Goal: Task Accomplishment & Management: Complete application form

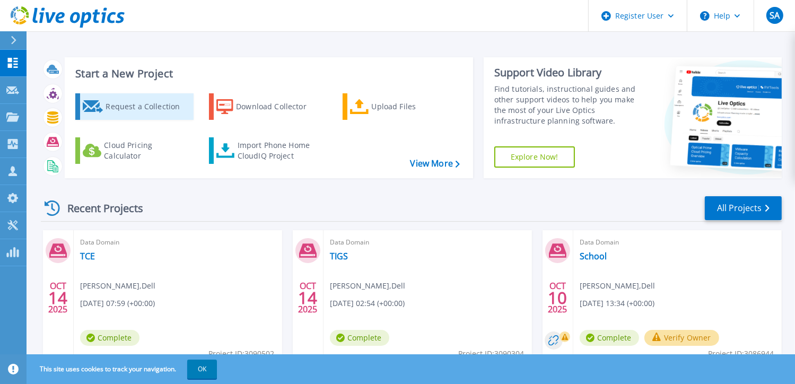
click at [114, 113] on div "Request a Collection" at bounding box center [147, 106] width 85 height 21
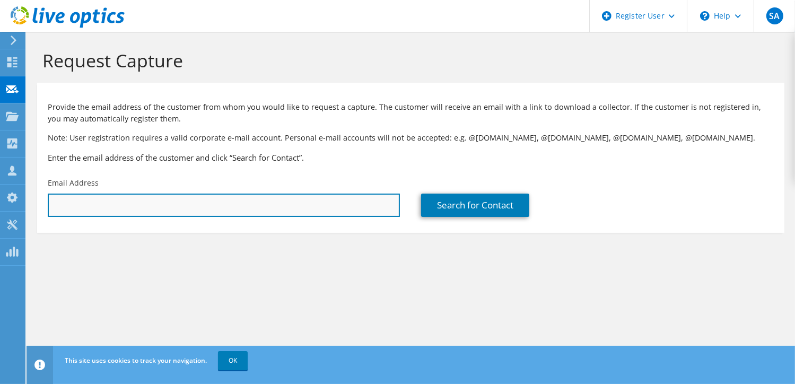
click at [135, 206] on input "text" at bounding box center [224, 204] width 352 height 23
paste input "pnpatil@tataconsultingengineers.com"
type input "pnpatil@tataconsultingengineers.com"
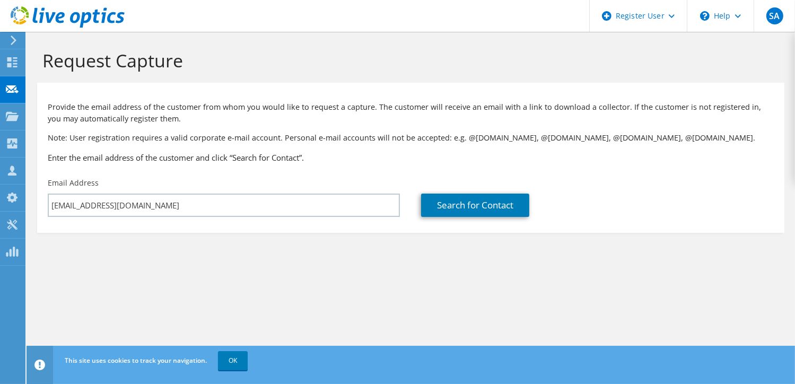
click at [258, 239] on section "Request Capture Provide the email address of the customer from whom you would l…" at bounding box center [411, 159] width 768 height 254
click at [456, 206] on link "Search for Contact" at bounding box center [475, 204] width 108 height 23
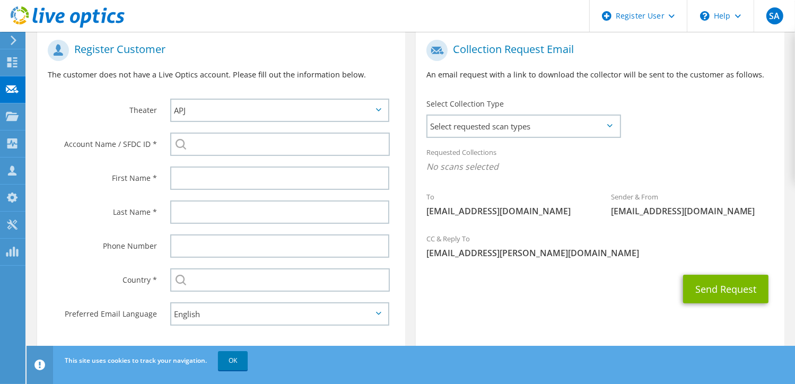
scroll to position [216, 0]
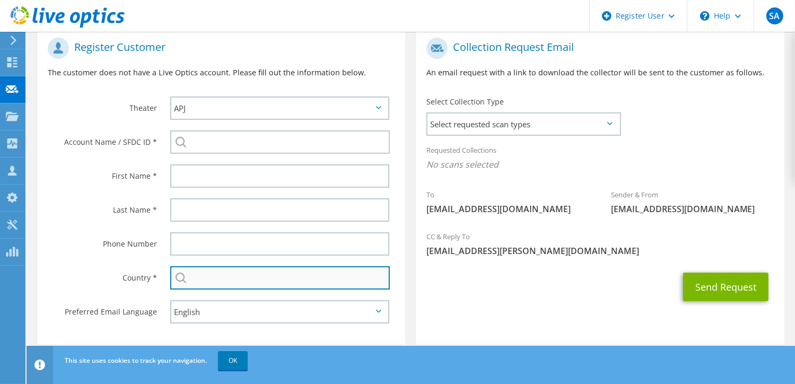
click at [229, 275] on input "text" at bounding box center [279, 277] width 219 height 23
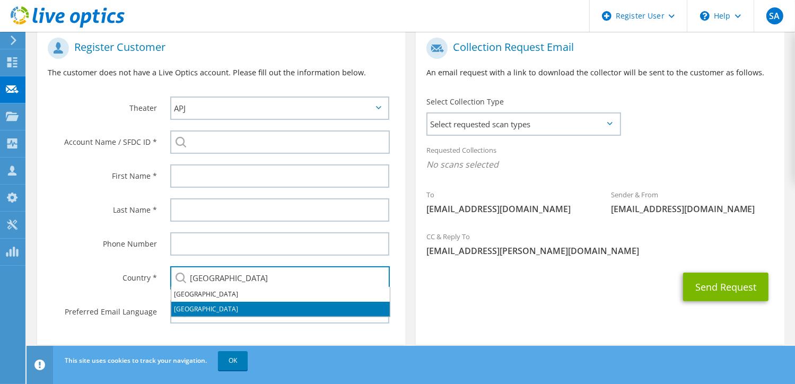
click at [220, 309] on li "[GEOGRAPHIC_DATA]" at bounding box center [280, 309] width 218 height 15
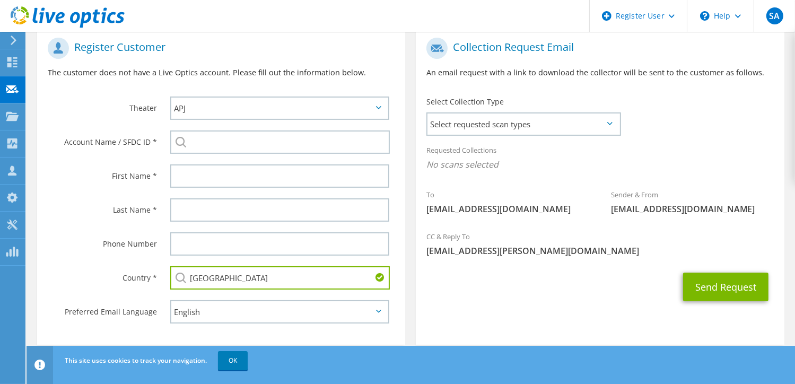
type input "[GEOGRAPHIC_DATA]"
click at [99, 261] on div "Country *" at bounding box center [98, 277] width 122 height 33
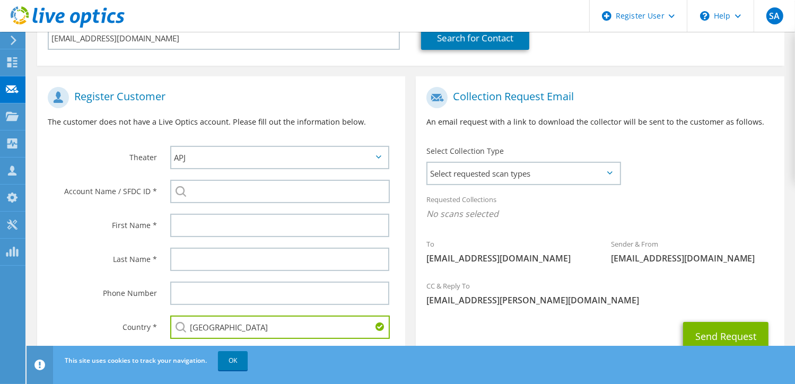
scroll to position [166, 0]
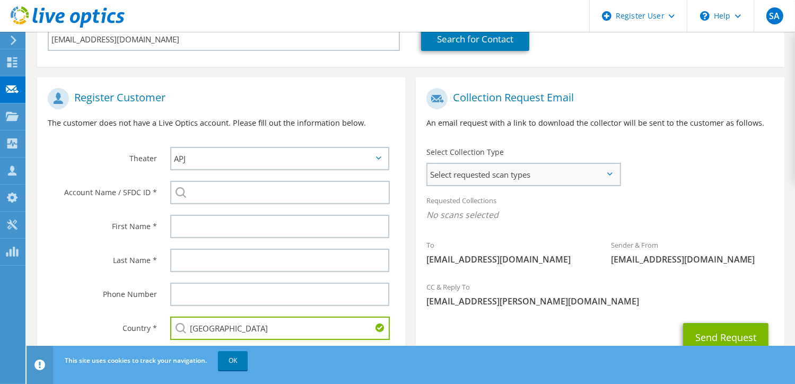
click at [533, 169] on span "Select requested scan types" at bounding box center [522, 174] width 191 height 21
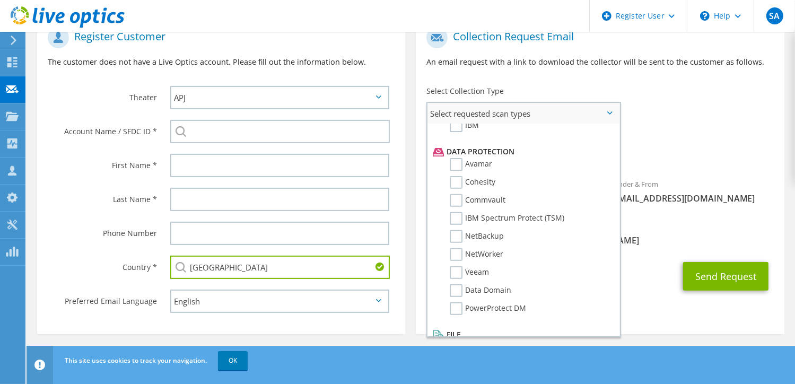
scroll to position [454, 0]
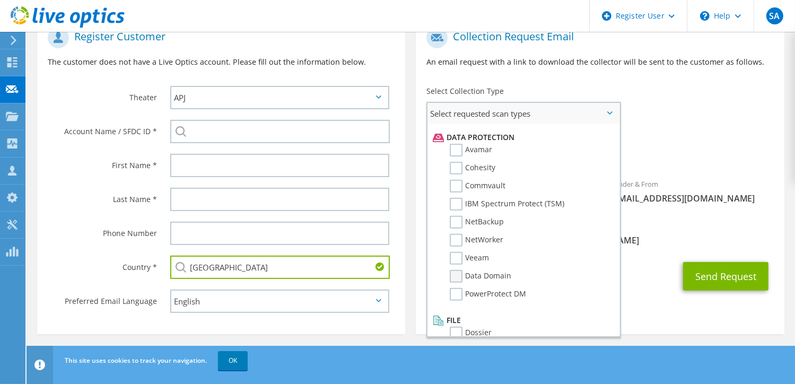
click at [455, 270] on label "Data Domain" at bounding box center [480, 276] width 61 height 13
click at [0, 0] on input "Data Domain" at bounding box center [0, 0] width 0 height 0
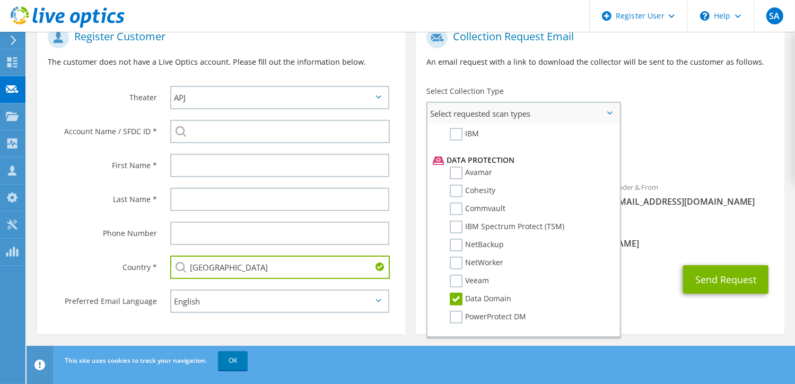
scroll to position [430, 0]
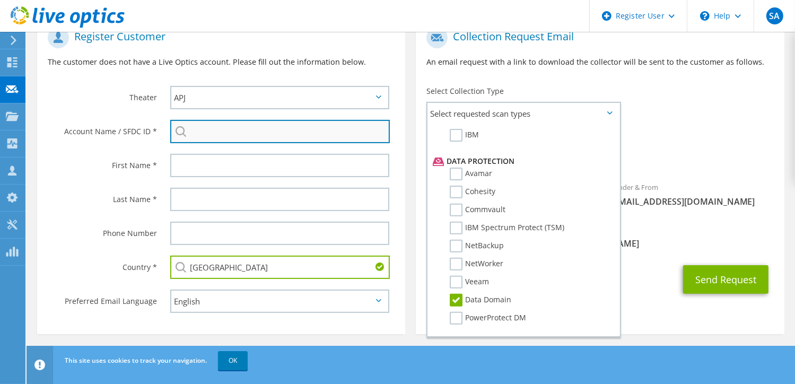
click at [198, 130] on input "search" at bounding box center [279, 131] width 219 height 23
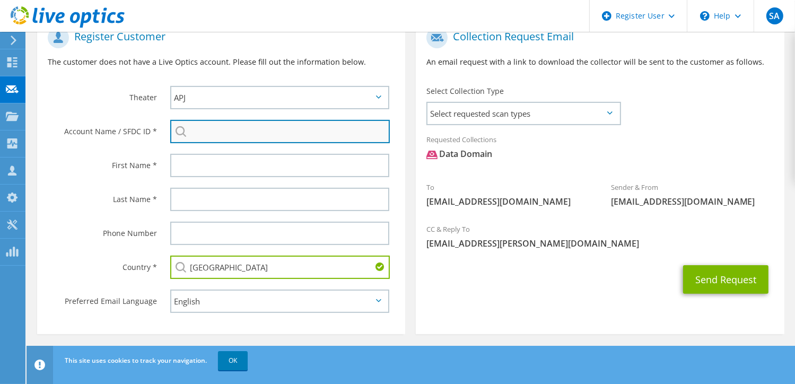
paste input "30044046 Prabhakar Patil"
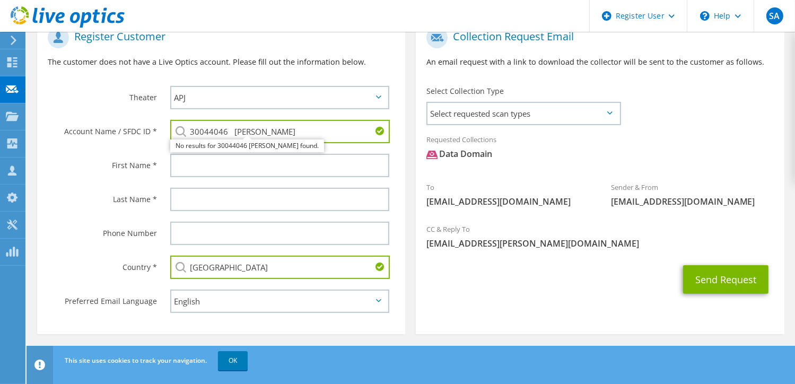
drag, startPoint x: 271, startPoint y: 131, endPoint x: 232, endPoint y: 130, distance: 38.7
click at [232, 130] on input "30044046 Prabhakar Patil" at bounding box center [279, 131] width 219 height 23
type input "30044046 Prabhakar Patil"
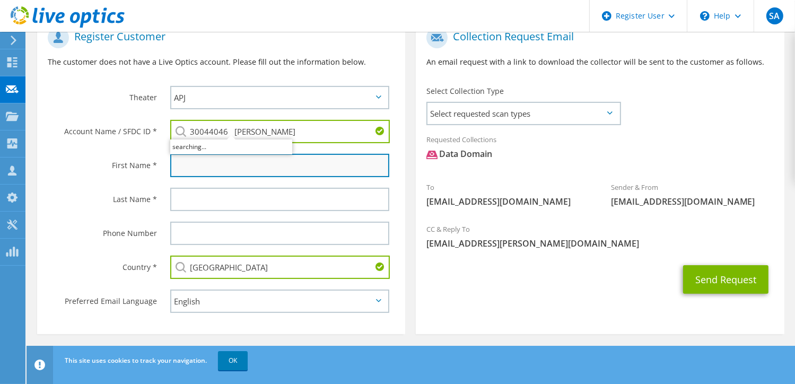
click at [207, 162] on input "text" at bounding box center [279, 165] width 219 height 23
paste input "Prabhakar"
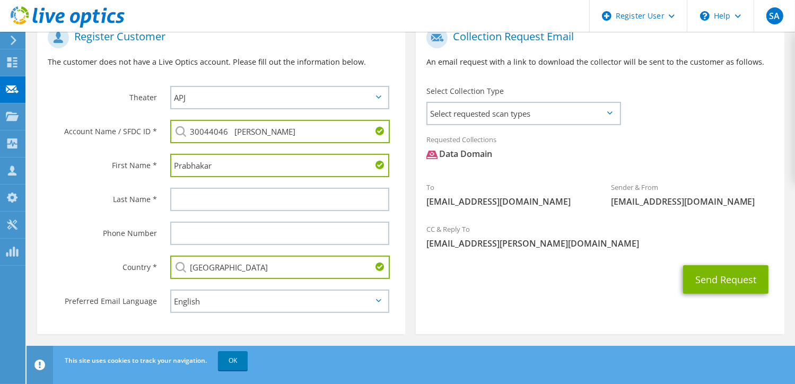
type input "Prabhakar"
drag, startPoint x: 296, startPoint y: 131, endPoint x: 271, endPoint y: 131, distance: 24.9
click at [271, 131] on input "30044046 Prabhakar Patil" at bounding box center [279, 131] width 219 height 23
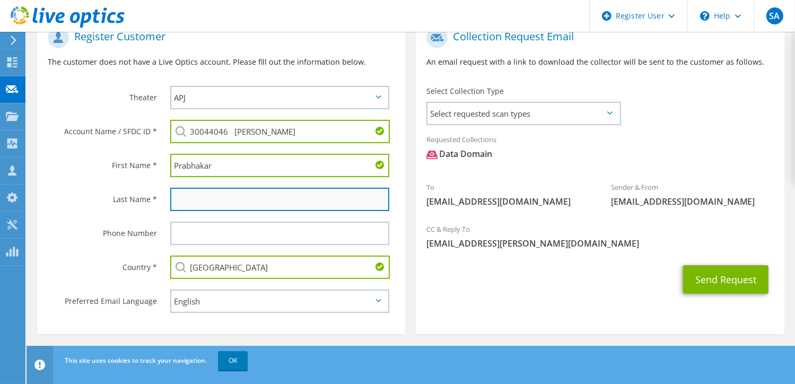
click at [200, 197] on input "text" at bounding box center [279, 199] width 219 height 23
paste input "Patil"
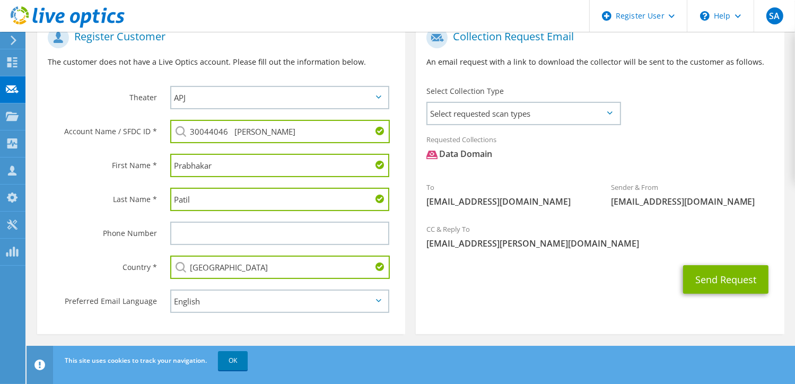
click at [176, 197] on input "Patil" at bounding box center [279, 199] width 219 height 23
click at [214, 199] on input "Patil" at bounding box center [279, 199] width 219 height 23
type input "Patil"
drag, startPoint x: 294, startPoint y: 131, endPoint x: 226, endPoint y: 131, distance: 67.3
click at [226, 131] on input "30044046 Prabhakar Patil" at bounding box center [279, 131] width 219 height 23
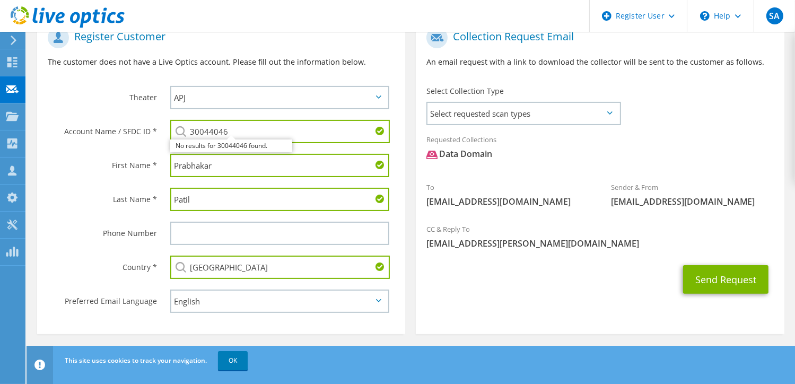
click at [233, 125] on input "30044046" at bounding box center [279, 131] width 219 height 23
type input "30044046"
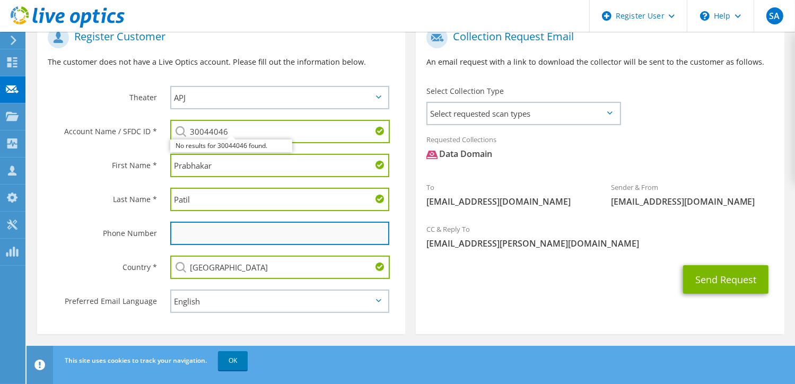
click at [201, 227] on input "text" at bounding box center [279, 233] width 219 height 23
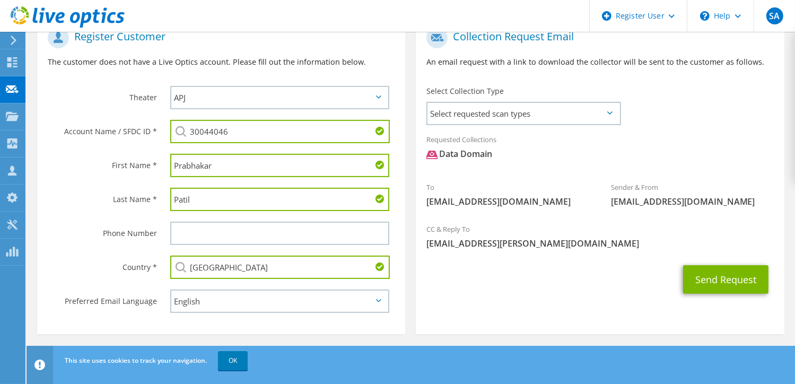
click at [110, 192] on label "Last Name *" at bounding box center [102, 196] width 109 height 17
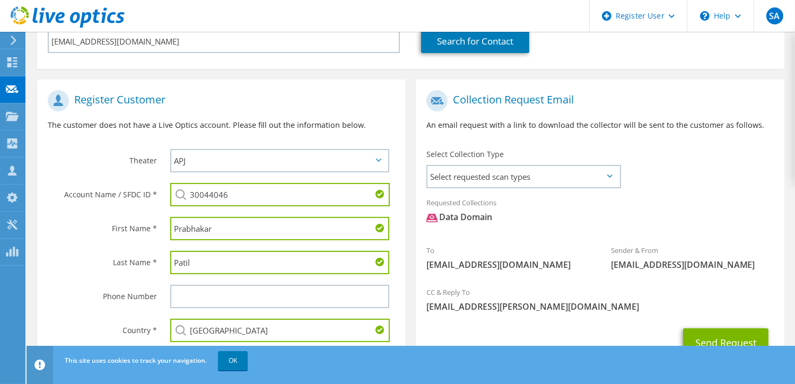
scroll to position [163, 0]
click at [521, 175] on span "Select requested scan types" at bounding box center [522, 176] width 191 height 21
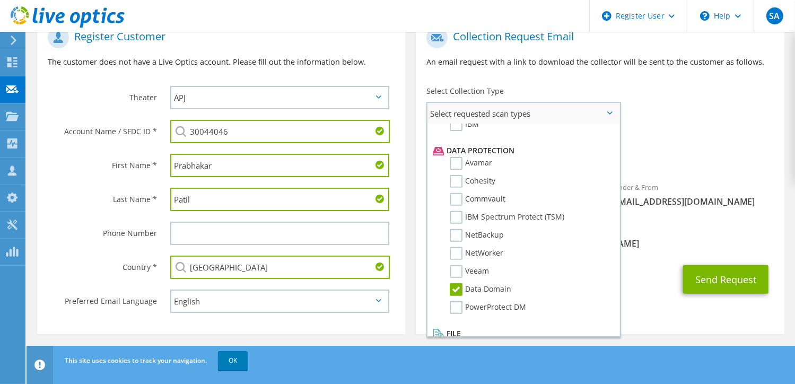
scroll to position [454, 0]
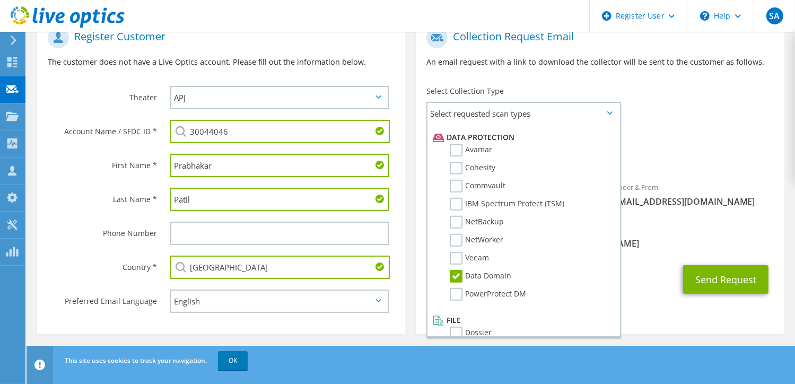
click at [676, 151] on span "Data Domain" at bounding box center [599, 156] width 347 height 17
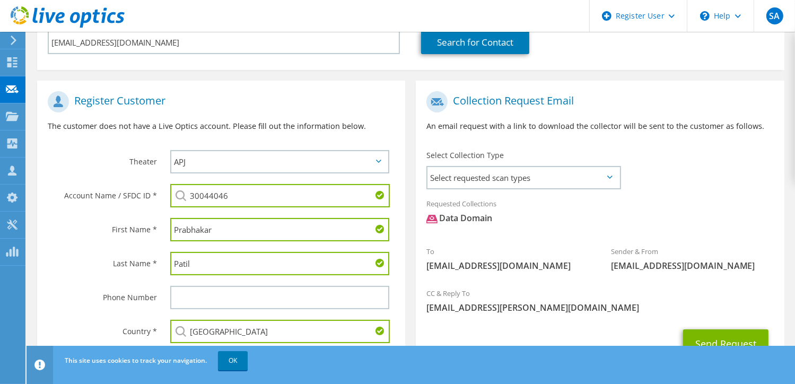
scroll to position [201, 0]
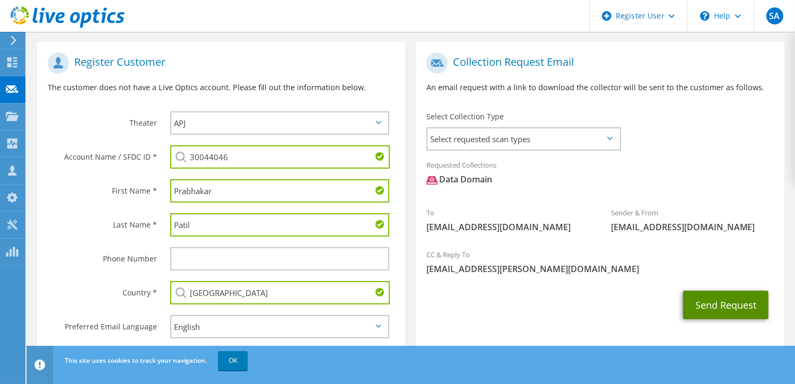
click at [711, 298] on button "Send Request" at bounding box center [725, 304] width 85 height 29
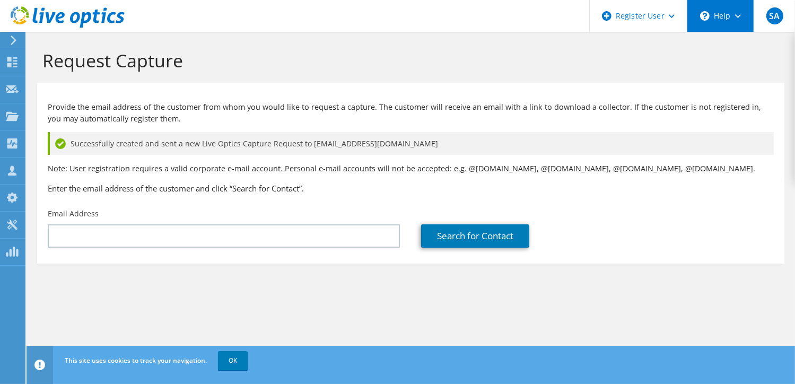
click at [733, 14] on div "\n Help" at bounding box center [719, 16] width 67 height 32
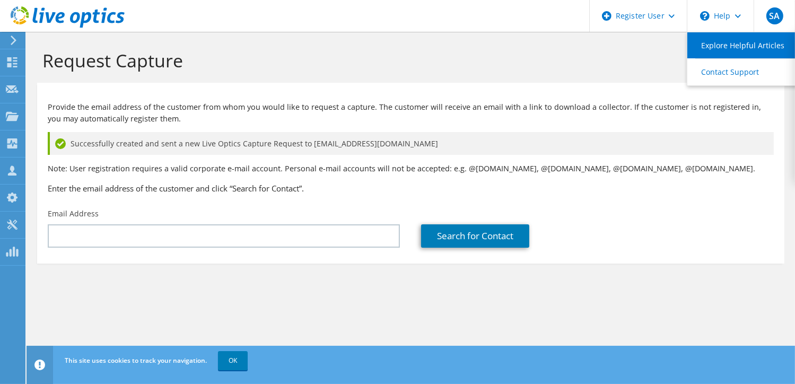
click at [734, 46] on link "Explore Helpful Articles" at bounding box center [746, 45] width 118 height 26
